Goal: Information Seeking & Learning: Check status

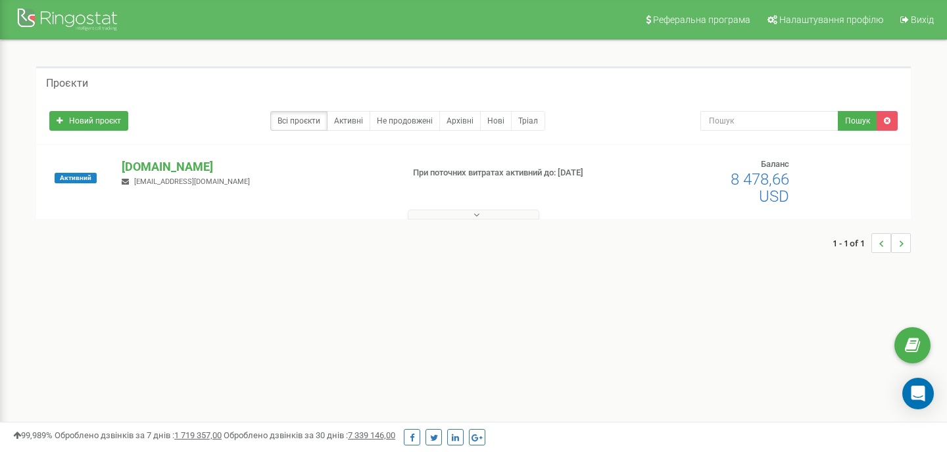
click at [423, 221] on div "1 - 1 of 1" at bounding box center [473, 243] width 875 height 46
click at [421, 215] on button at bounding box center [474, 215] width 132 height 10
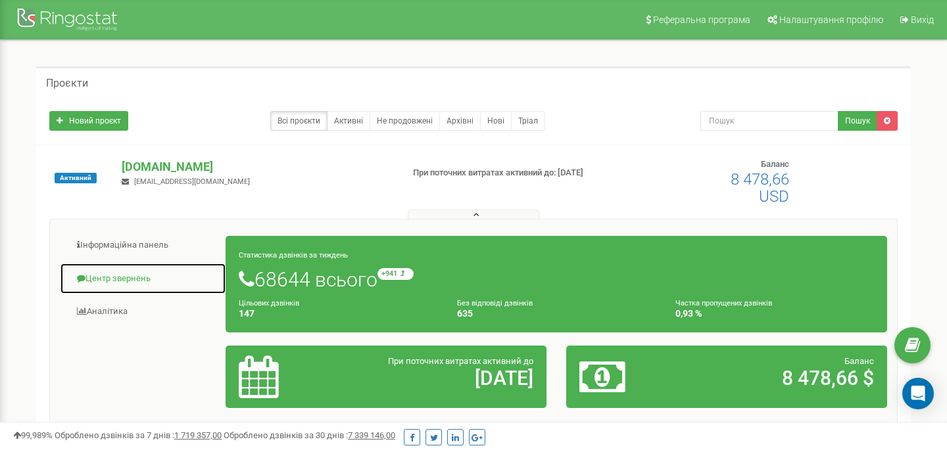
click at [145, 286] on link "Центр звернень" at bounding box center [143, 279] width 166 height 32
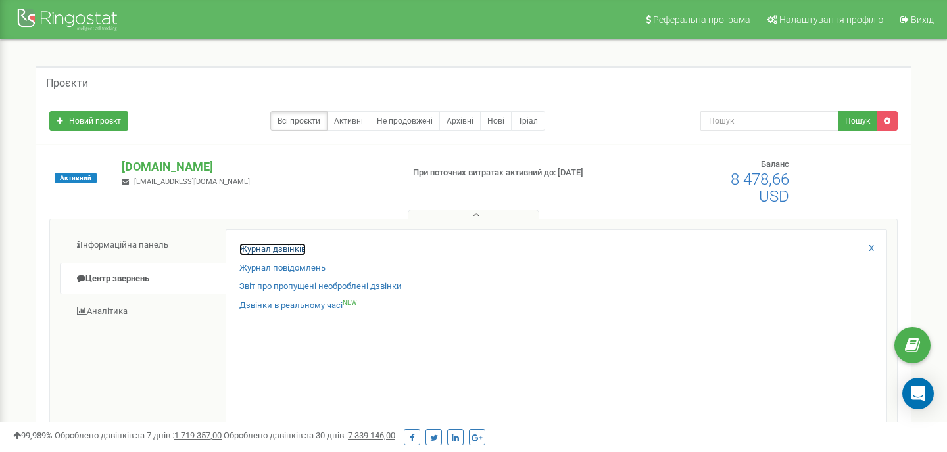
click at [285, 251] on link "Журнал дзвінків" at bounding box center [272, 249] width 66 height 12
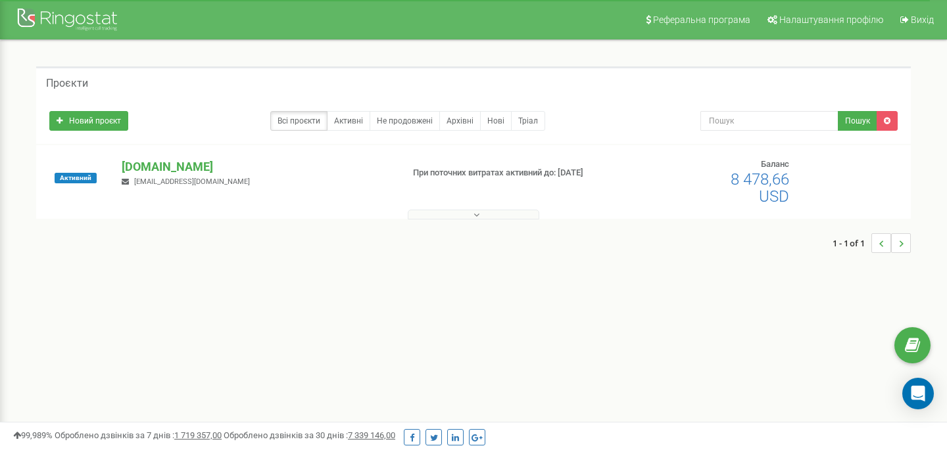
click at [443, 220] on div "1 - 1 of 1" at bounding box center [473, 243] width 875 height 46
click at [435, 208] on div at bounding box center [473, 211] width 868 height 13
click at [421, 213] on button at bounding box center [474, 215] width 132 height 10
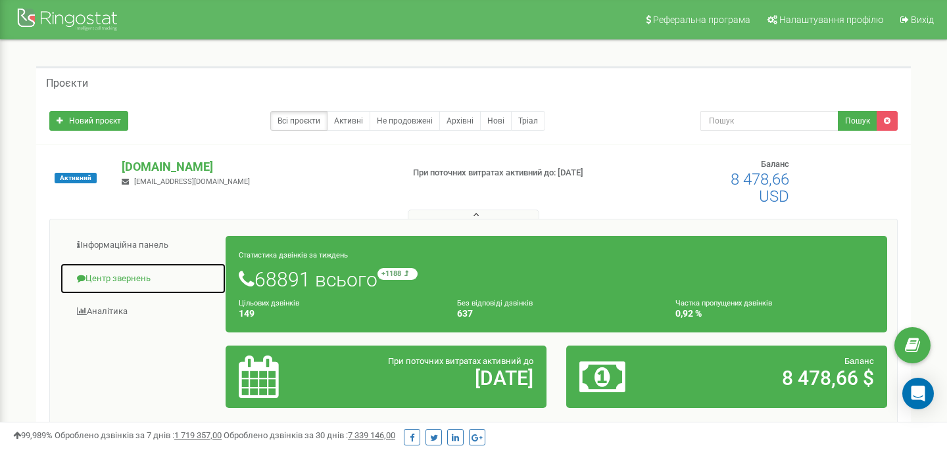
click at [139, 268] on link "Центр звернень" at bounding box center [143, 279] width 166 height 32
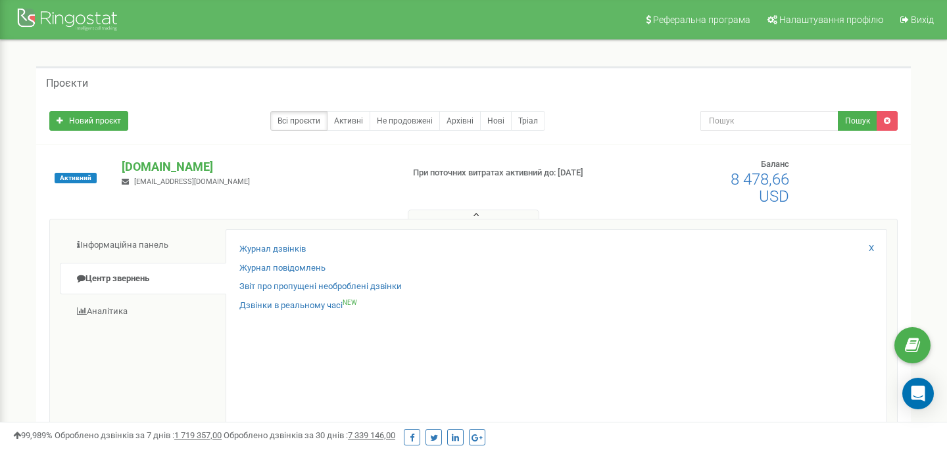
click at [276, 258] on div "Журнал дзвінків" at bounding box center [556, 252] width 634 height 19
click at [271, 249] on link "Журнал дзвінків" at bounding box center [272, 249] width 66 height 12
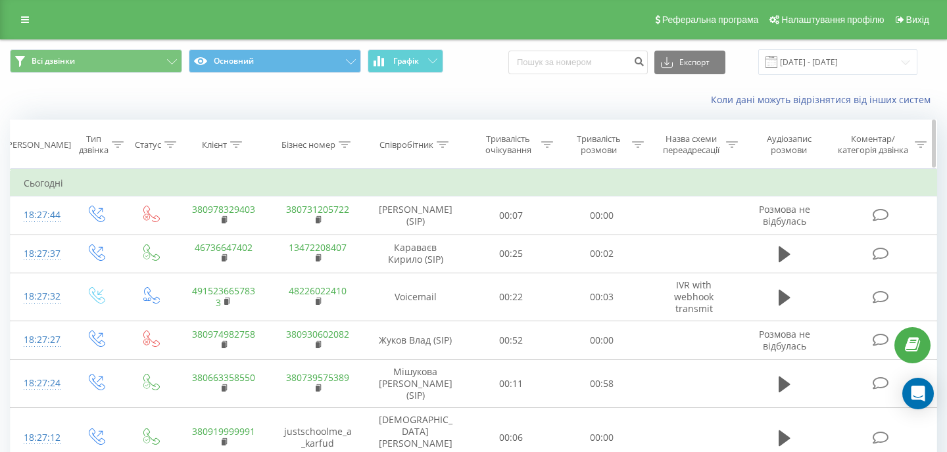
click at [239, 149] on div at bounding box center [236, 144] width 12 height 11
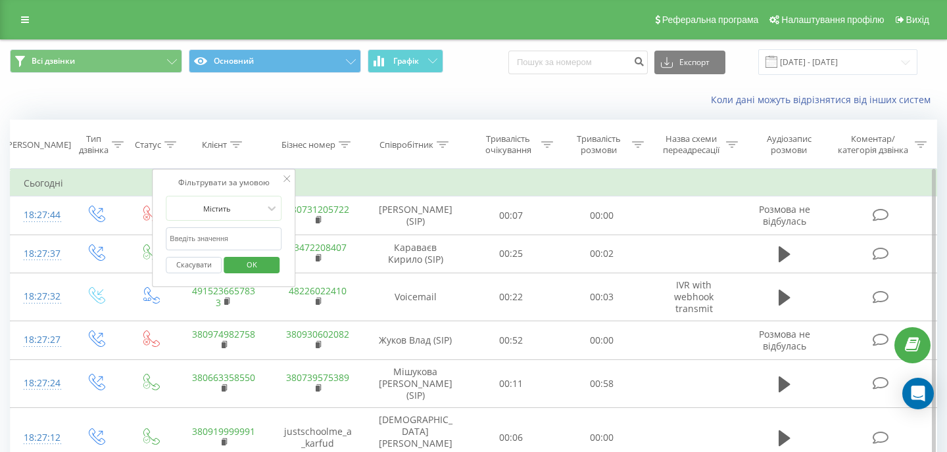
click at [224, 239] on input "text" at bounding box center [224, 239] width 116 height 23
paste input "48579105368"
type input "48579105368"
click button "OK" at bounding box center [252, 265] width 56 height 16
